Goal: Task Accomplishment & Management: Manage account settings

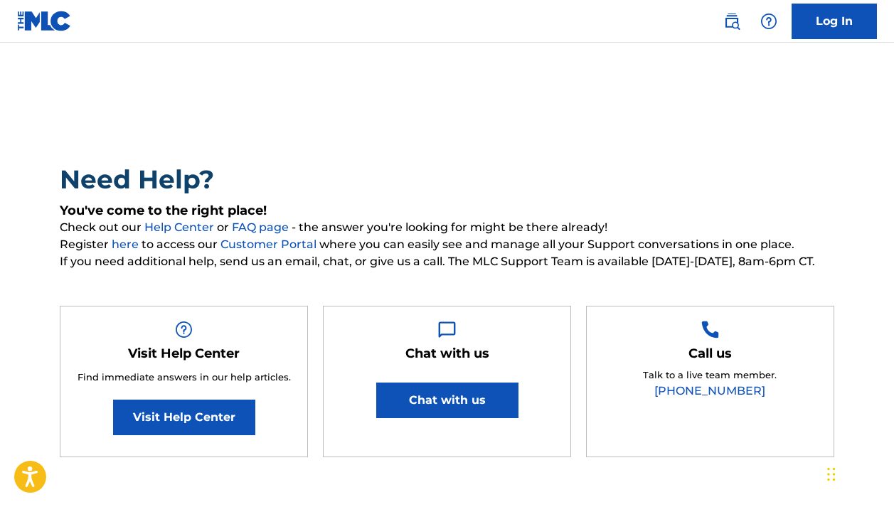
click at [828, 12] on link "Log In" at bounding box center [834, 22] width 85 height 36
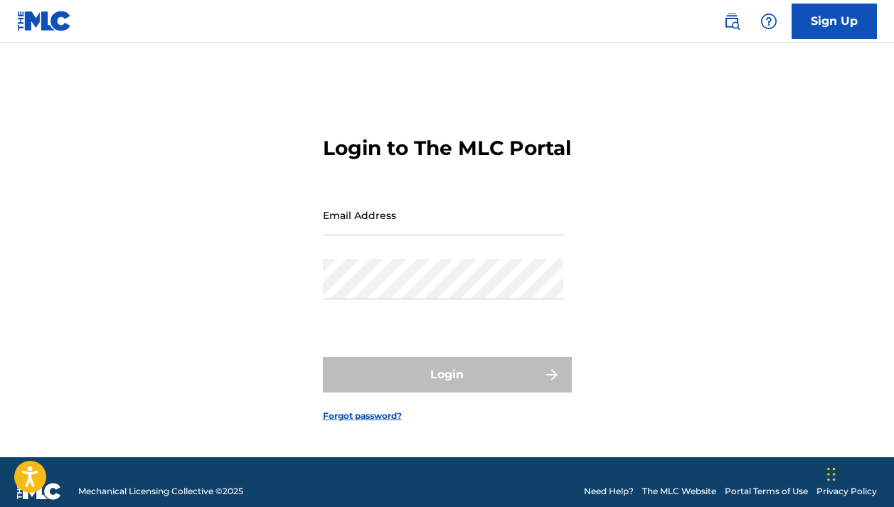
click at [629, 270] on div "Login to The MLC Portal Email Address Password Login Forgot password?" at bounding box center [447, 267] width 894 height 379
click at [429, 235] on input "Email Address" at bounding box center [443, 215] width 240 height 41
click at [486, 235] on input "Email Address" at bounding box center [443, 215] width 240 height 41
type input "[EMAIL_ADDRESS][DOMAIN_NAME]"
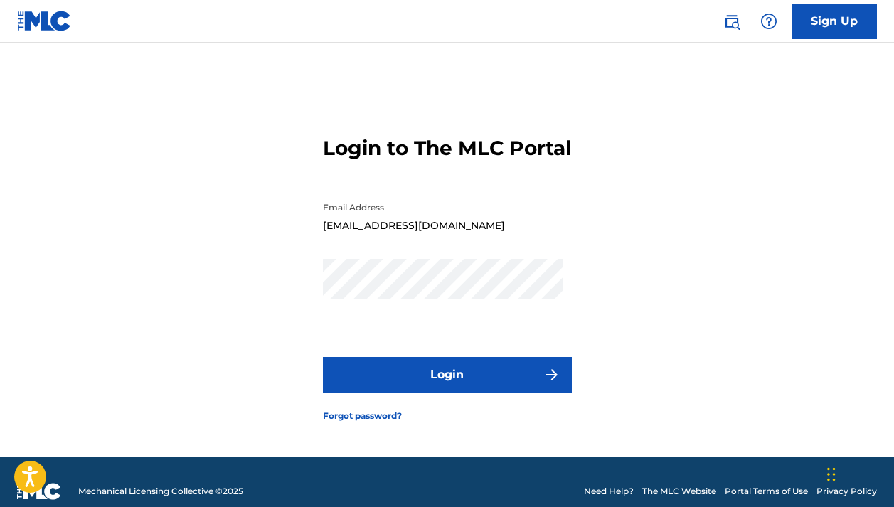
click at [459, 378] on button "Login" at bounding box center [447, 375] width 249 height 36
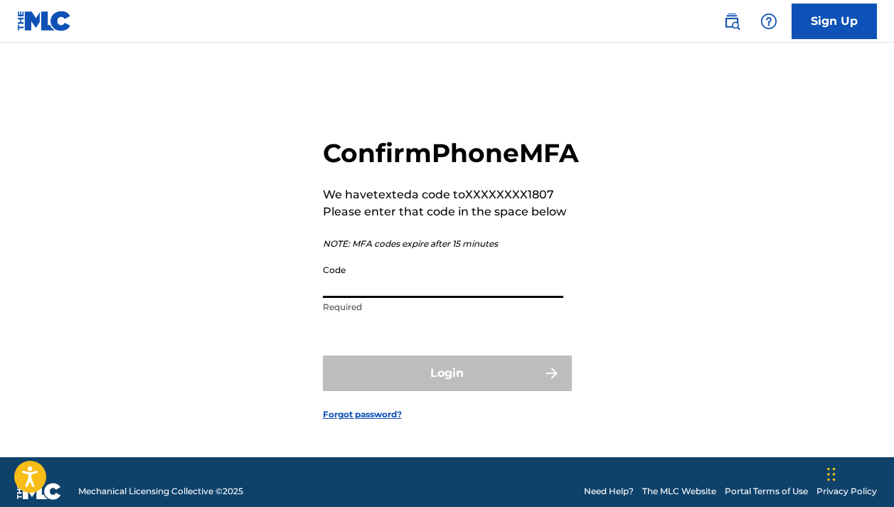
click at [432, 298] on input "Code" at bounding box center [443, 277] width 240 height 41
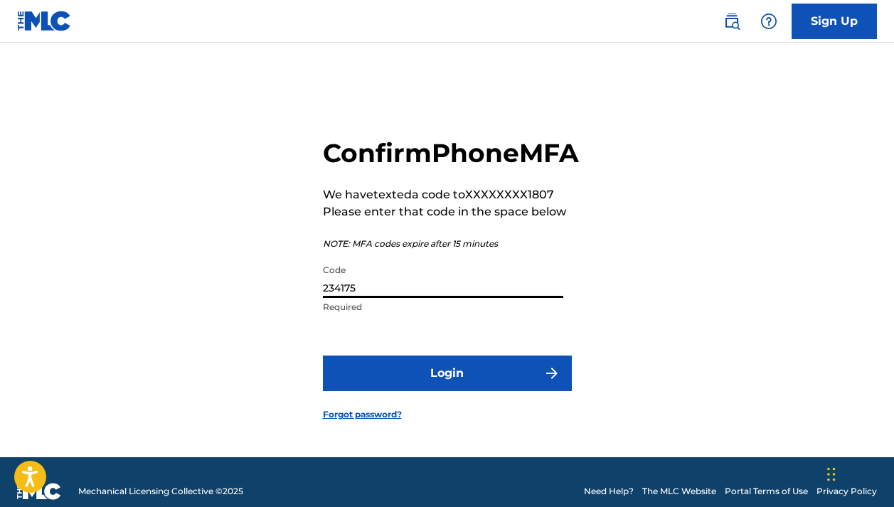
type input "234175"
click at [505, 390] on button "Login" at bounding box center [447, 374] width 249 height 36
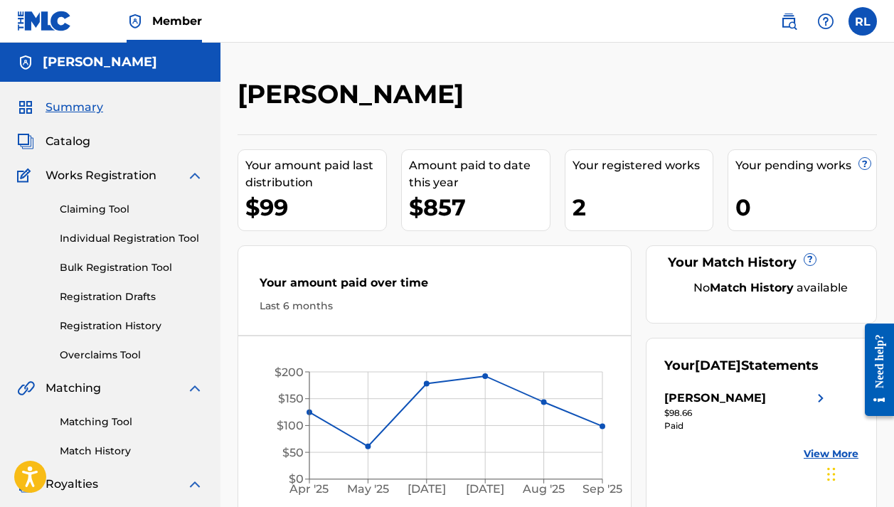
click at [861, 24] on label at bounding box center [862, 21] width 28 height 28
click at [863, 21] on input "[PERSON_NAME] [EMAIL_ADDRESS][DOMAIN_NAME] Notification Preferences Profile Log…" at bounding box center [863, 21] width 0 height 0
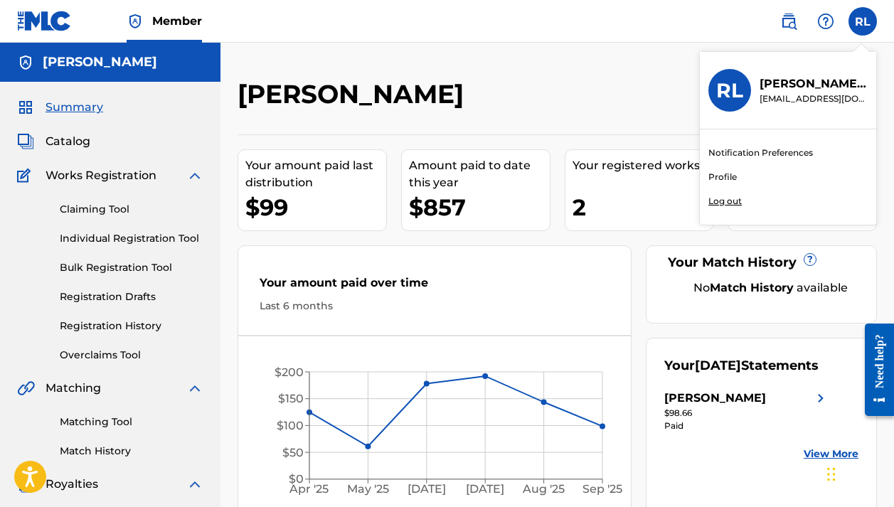
click at [729, 200] on p "Log out" at bounding box center [724, 201] width 33 height 13
click at [863, 21] on input "[PERSON_NAME] [EMAIL_ADDRESS][DOMAIN_NAME] Notification Preferences Profile Log…" at bounding box center [863, 21] width 0 height 0
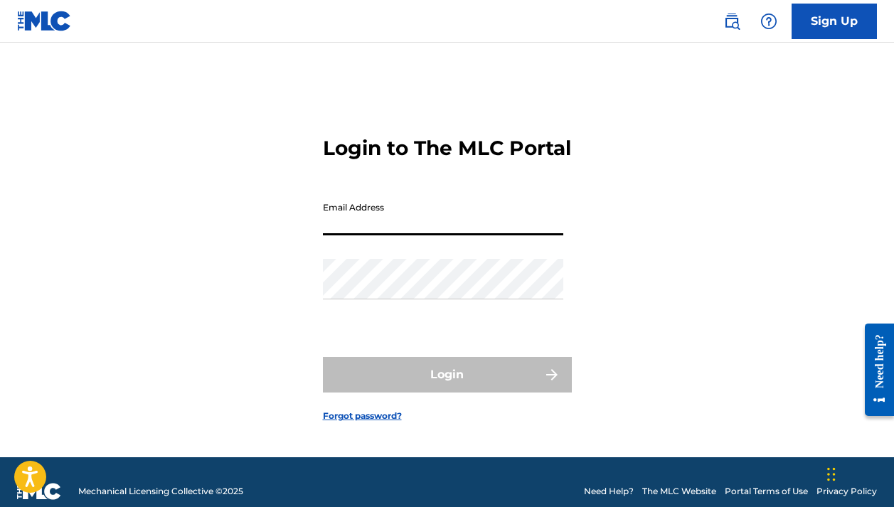
click at [460, 232] on input "Email Address" at bounding box center [443, 215] width 240 height 41
click at [517, 259] on div "Email Address" at bounding box center [443, 227] width 240 height 64
click at [481, 231] on input "Email Address" at bounding box center [443, 215] width 240 height 41
click at [629, 220] on div "Login to The MLC Portal Email Address Password Login Forgot password?" at bounding box center [447, 267] width 894 height 379
click at [449, 235] on input "Email Address" at bounding box center [443, 215] width 240 height 41
